Goal: Information Seeking & Learning: Learn about a topic

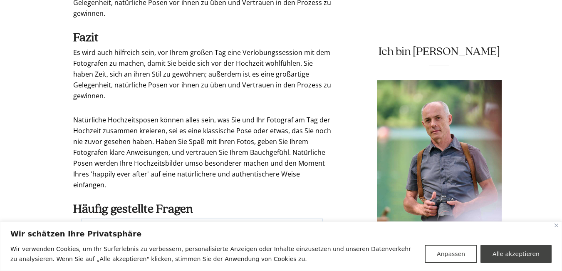
scroll to position [4698, 0]
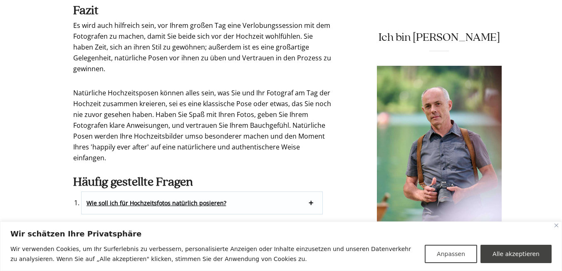
click at [166, 230] on strong "Wie lächle ich natürlich für Hochzeitsfotos?" at bounding box center [146, 234] width 121 height 8
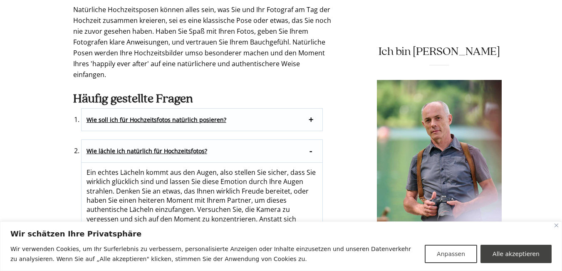
scroll to position [4905, 0]
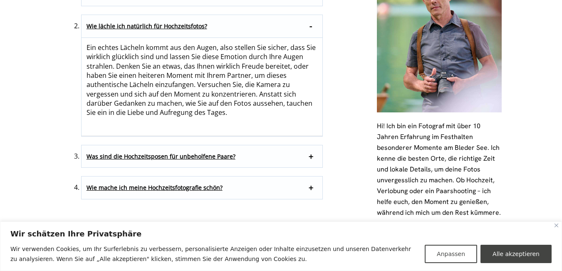
click at [134, 152] on strong "Was sind die Hochzeitsposen für unbeholfene Paare?" at bounding box center [160, 156] width 149 height 8
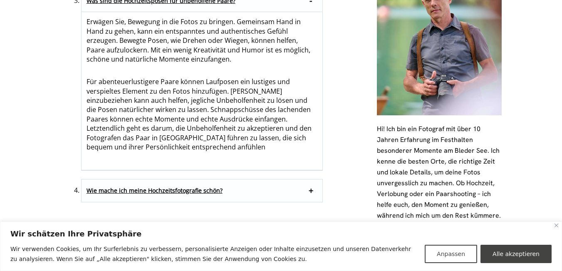
scroll to position [4968, 0]
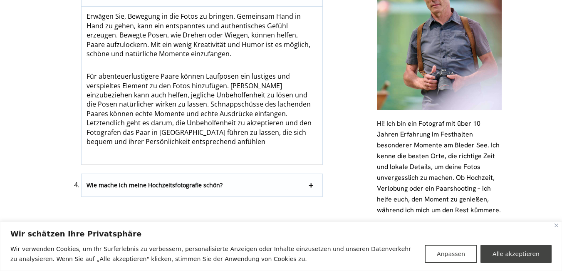
click at [186, 181] on strong "Wie mache ich meine Hochzeitsfotografie schön?" at bounding box center [154, 185] width 136 height 8
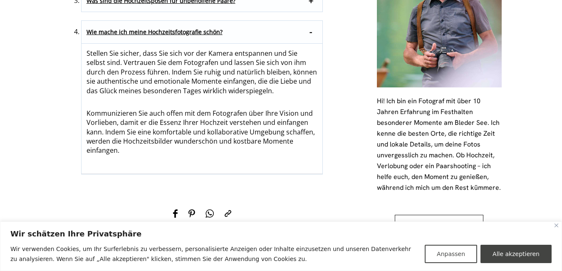
scroll to position [5043, 0]
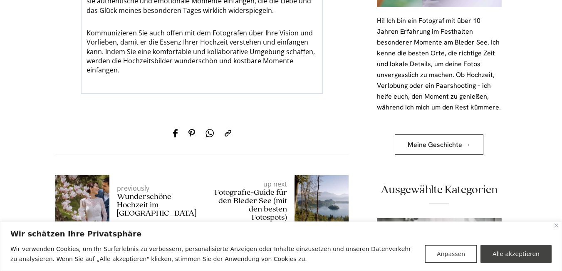
click at [434, 218] on link at bounding box center [439, 249] width 125 height 63
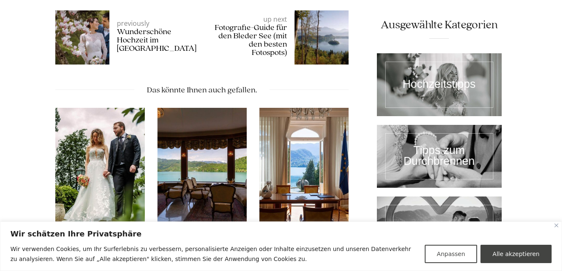
scroll to position [5250, 0]
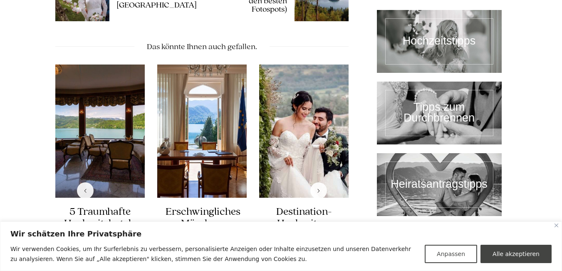
click at [81, 182] on div "Previous slide" at bounding box center [85, 190] width 17 height 17
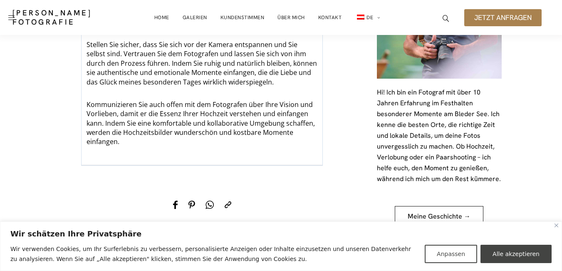
scroll to position [4876, 0]
